Goal: Information Seeking & Learning: Learn about a topic

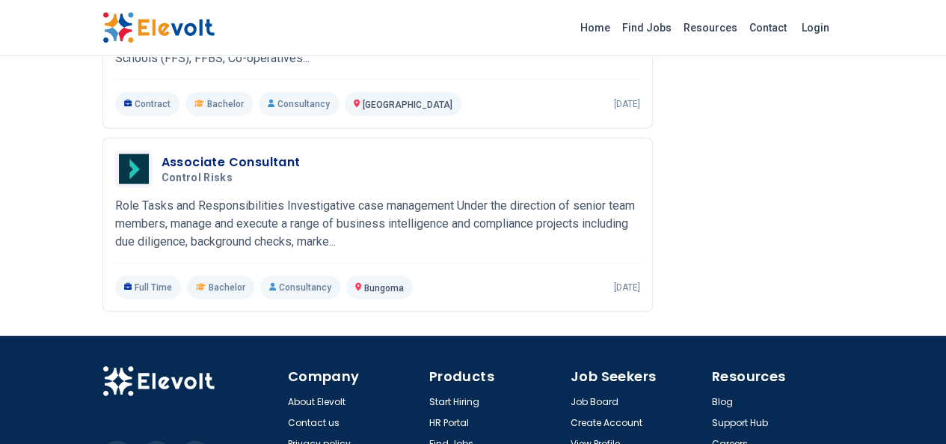
scroll to position [1736, 0]
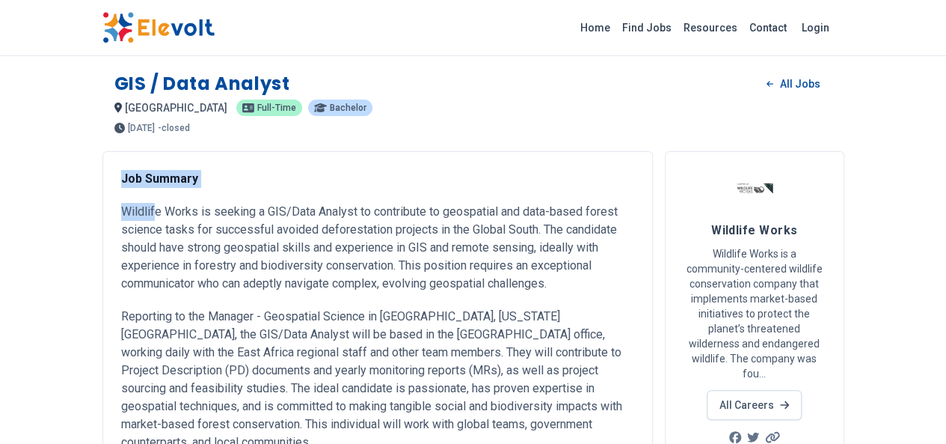
drag, startPoint x: 28, startPoint y: 165, endPoint x: 62, endPoint y: 208, distance: 54.3
click at [121, 221] on p "Wildlife Works is seeking a GIS/Data Analyst to contribute to geospatial and da…" at bounding box center [377, 248] width 513 height 90
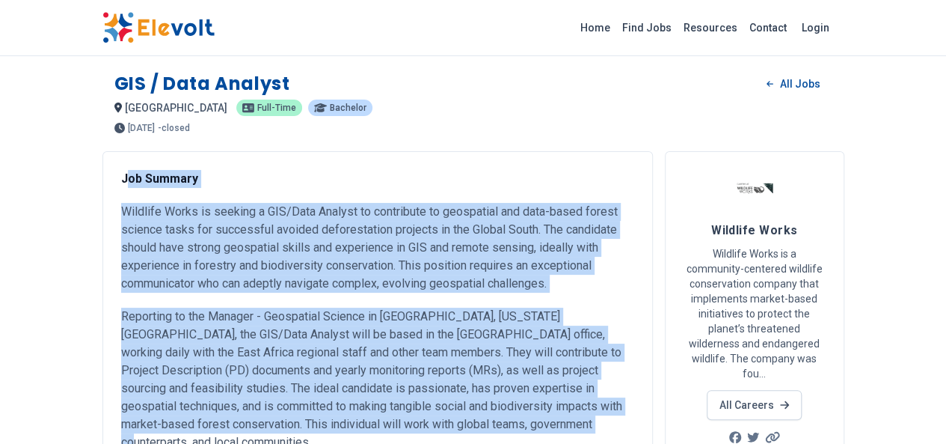
drag, startPoint x: 36, startPoint y: 179, endPoint x: 276, endPoint y: 388, distance: 318.6
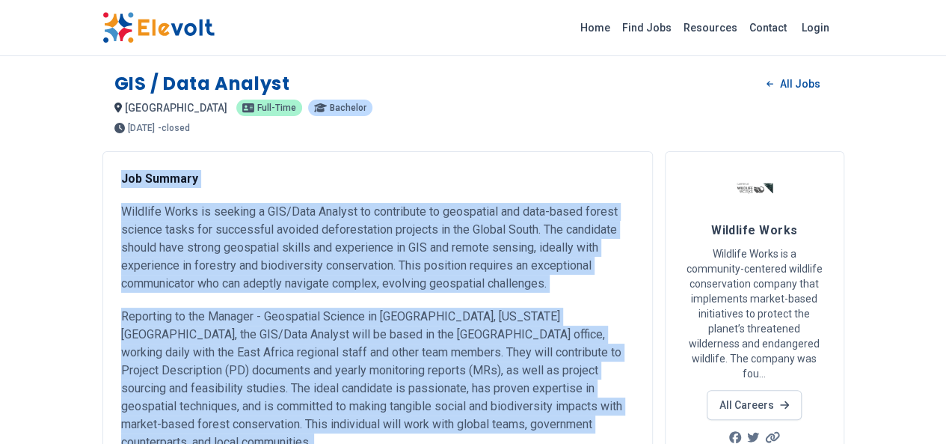
drag, startPoint x: 28, startPoint y: 177, endPoint x: 138, endPoint y: 291, distance: 158.2
click at [121, 264] on p "Wildlife Works is seeking a GIS/Data Analyst to contribute to geospatial and da…" at bounding box center [377, 248] width 513 height 90
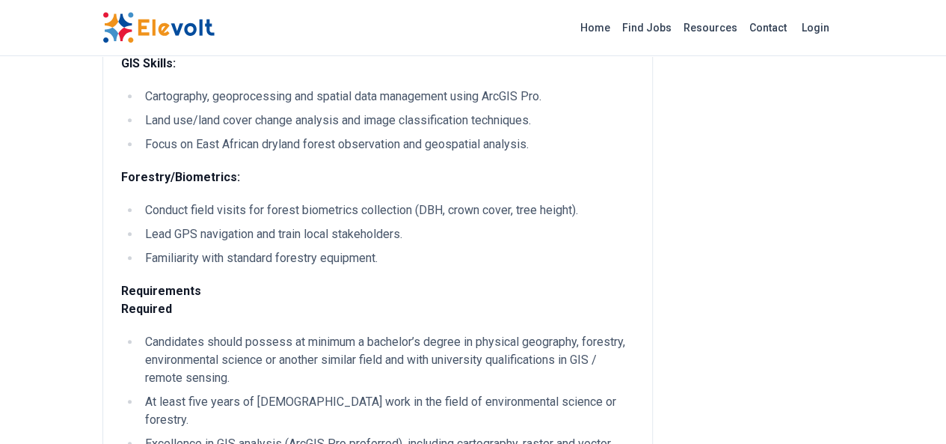
scroll to position [598, 0]
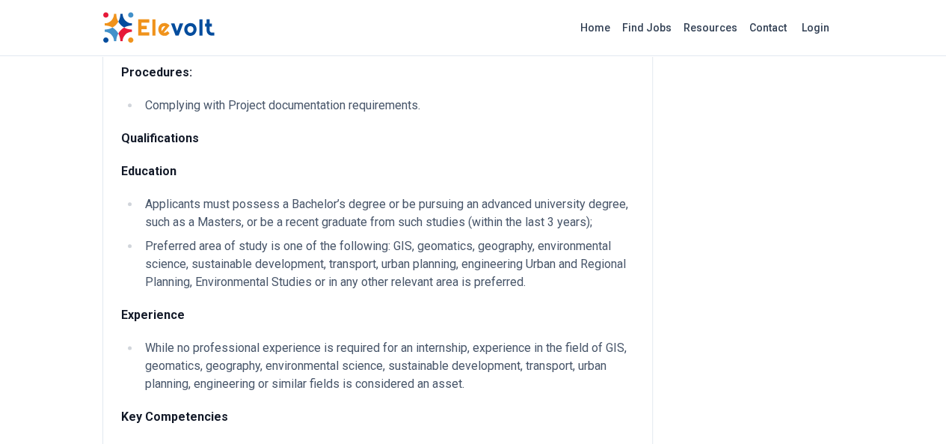
scroll to position [823, 0]
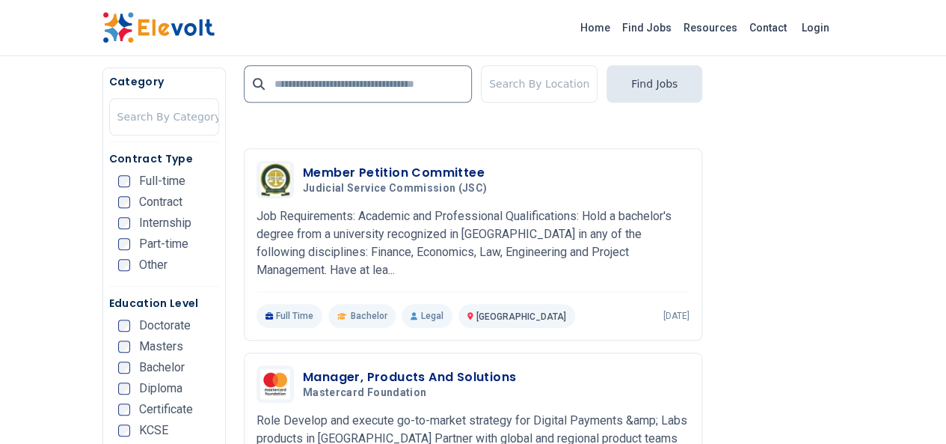
scroll to position [3630, 0]
